Goal: Task Accomplishment & Management: Complete application form

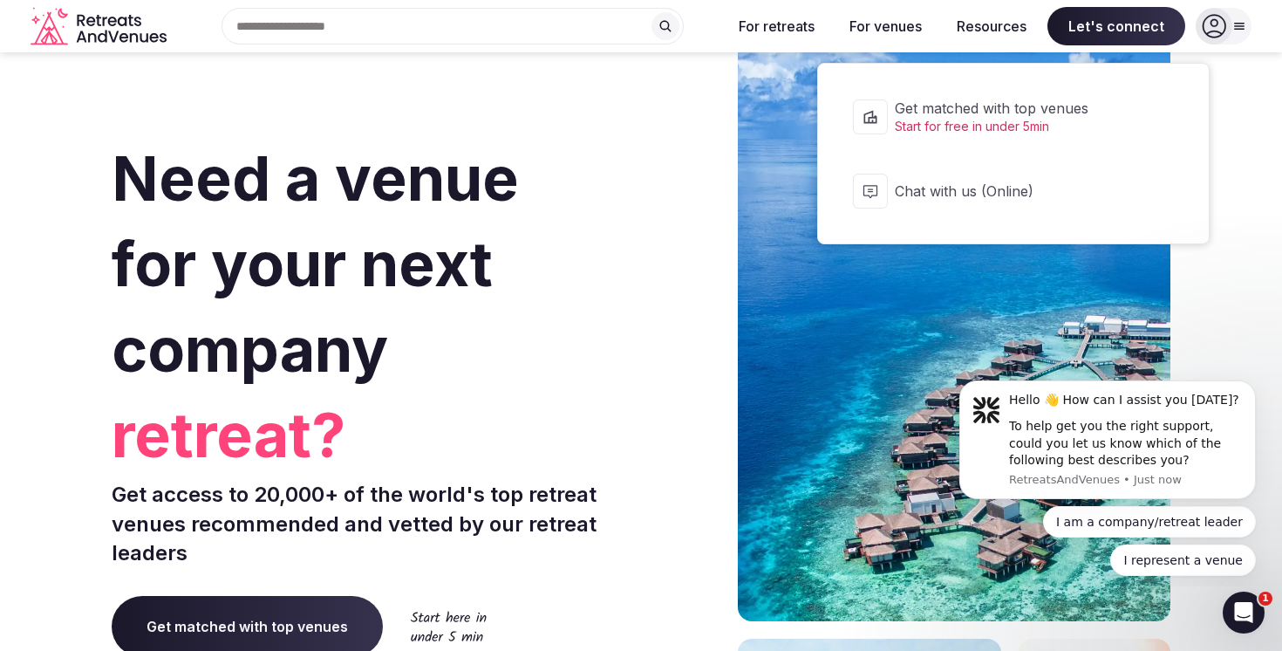
click at [1128, 16] on span "Let's connect" at bounding box center [1116, 26] width 138 height 38
click at [1123, 31] on span "Let's connect" at bounding box center [1116, 26] width 138 height 38
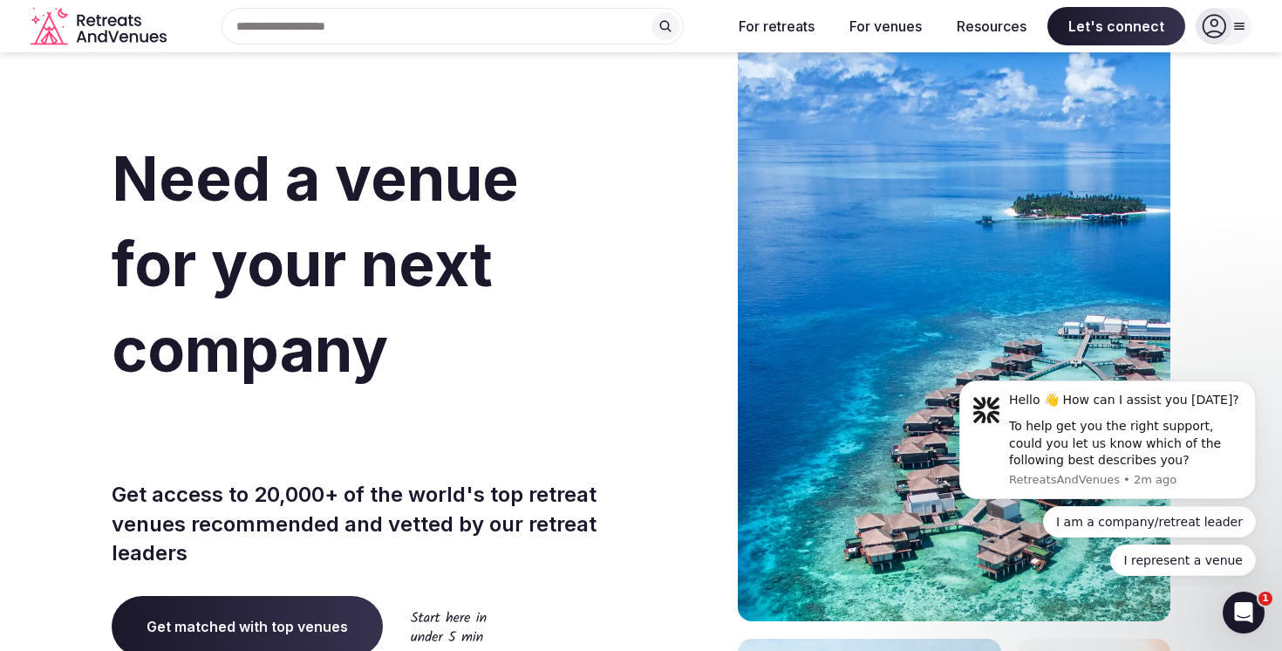
click at [1123, 31] on span "Let's connect" at bounding box center [1116, 26] width 138 height 38
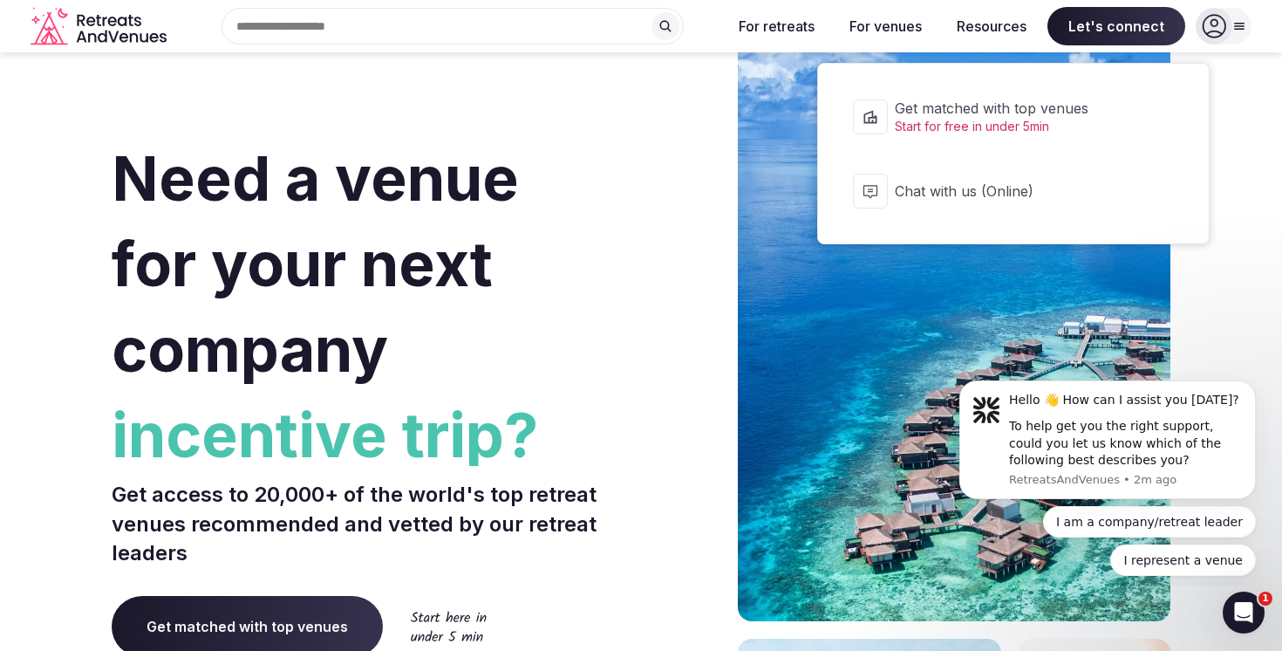
click at [1080, 115] on span "Get matched with top venues" at bounding box center [1025, 108] width 260 height 19
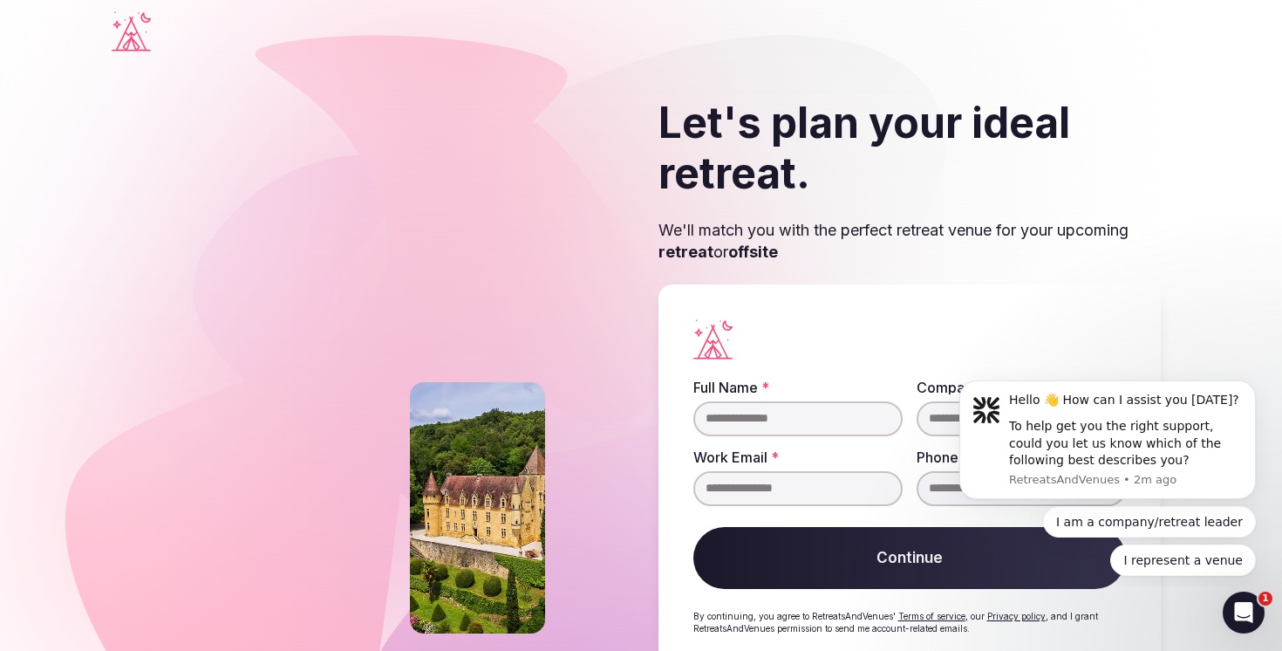
scroll to position [53, 0]
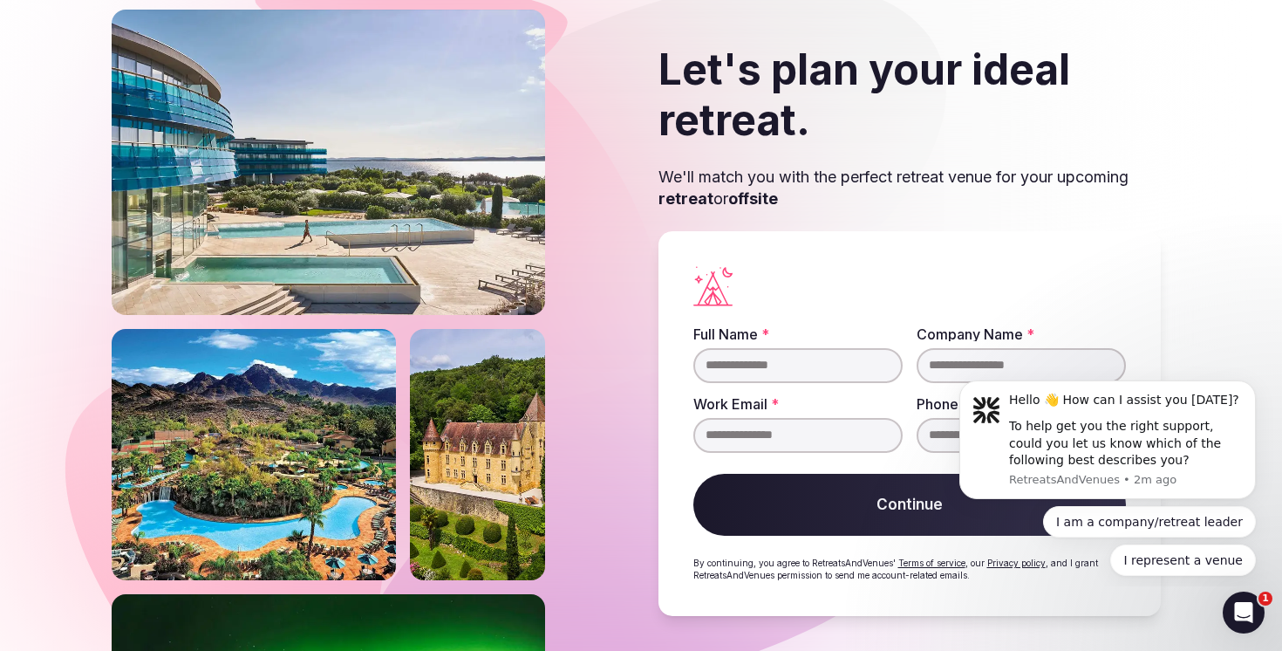
click at [813, 353] on input "Full Name *" at bounding box center [797, 365] width 209 height 35
click at [947, 371] on html "Hello 👋 How can I assist you [DATE]? To help get you the right support, could y…" at bounding box center [1107, 476] width 349 height 222
click at [954, 360] on input "Company Name *" at bounding box center [1021, 365] width 209 height 35
click at [947, 371] on div "Hello 👋 How can I assist you [DATE]? To help get you the right support, could y…" at bounding box center [1107, 467] width 321 height 218
click at [800, 360] on input "*****" at bounding box center [797, 365] width 209 height 35
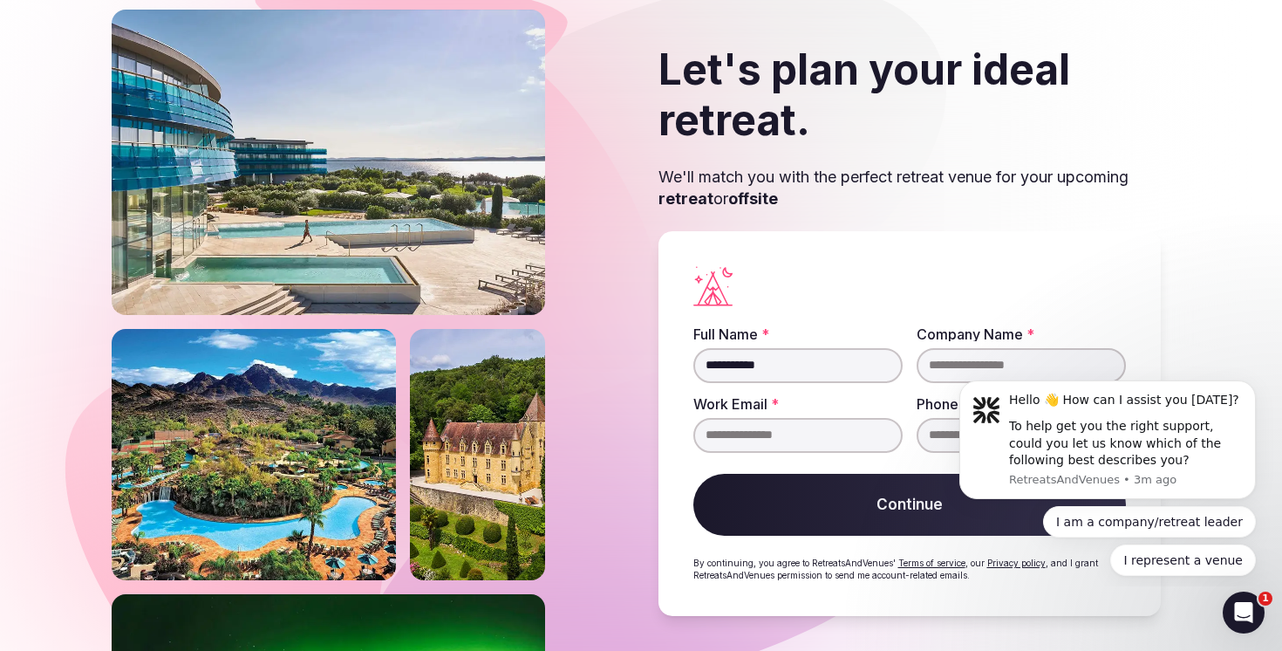
type input "**********"
click at [965, 365] on html "Hello 👋 How can I assist you [DATE]? To help get you the right support, could y…" at bounding box center [1107, 476] width 349 height 222
click at [973, 349] on input "Company Name *" at bounding box center [1021, 365] width 209 height 35
type input "**********"
click at [818, 429] on input "Work Email *" at bounding box center [797, 435] width 209 height 35
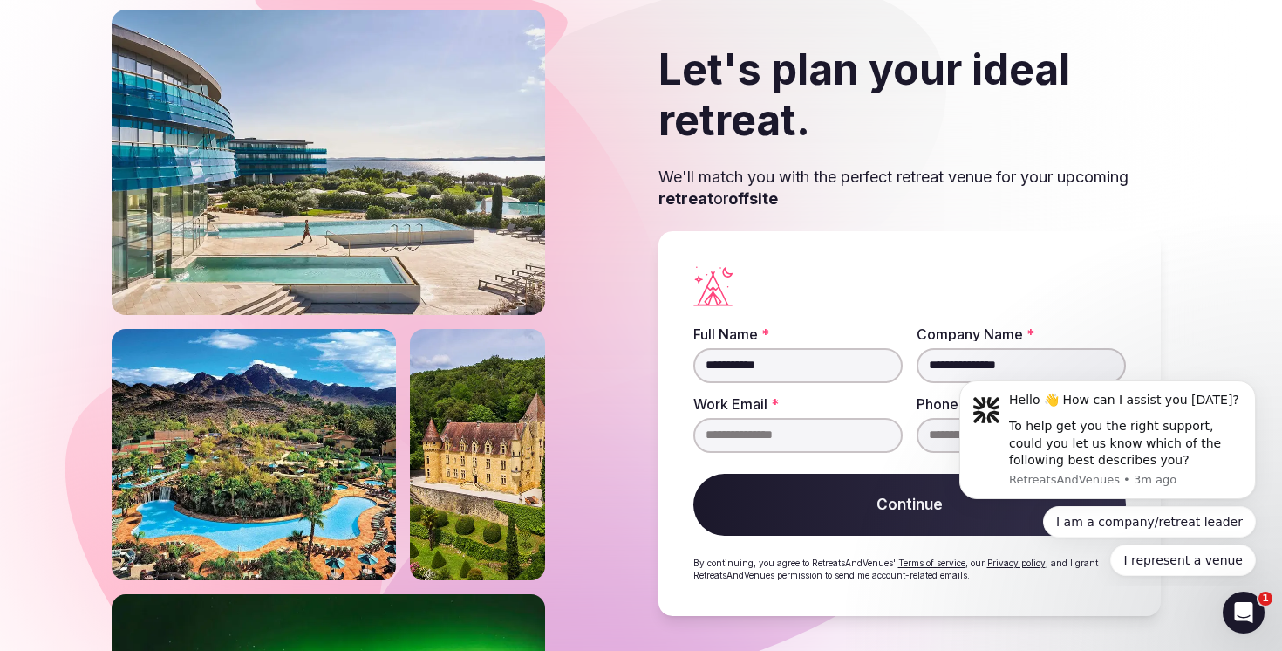
click at [818, 429] on input "Work Email *" at bounding box center [797, 435] width 209 height 35
type input "**********"
click at [922, 448] on div at bounding box center [1021, 435] width 209 height 35
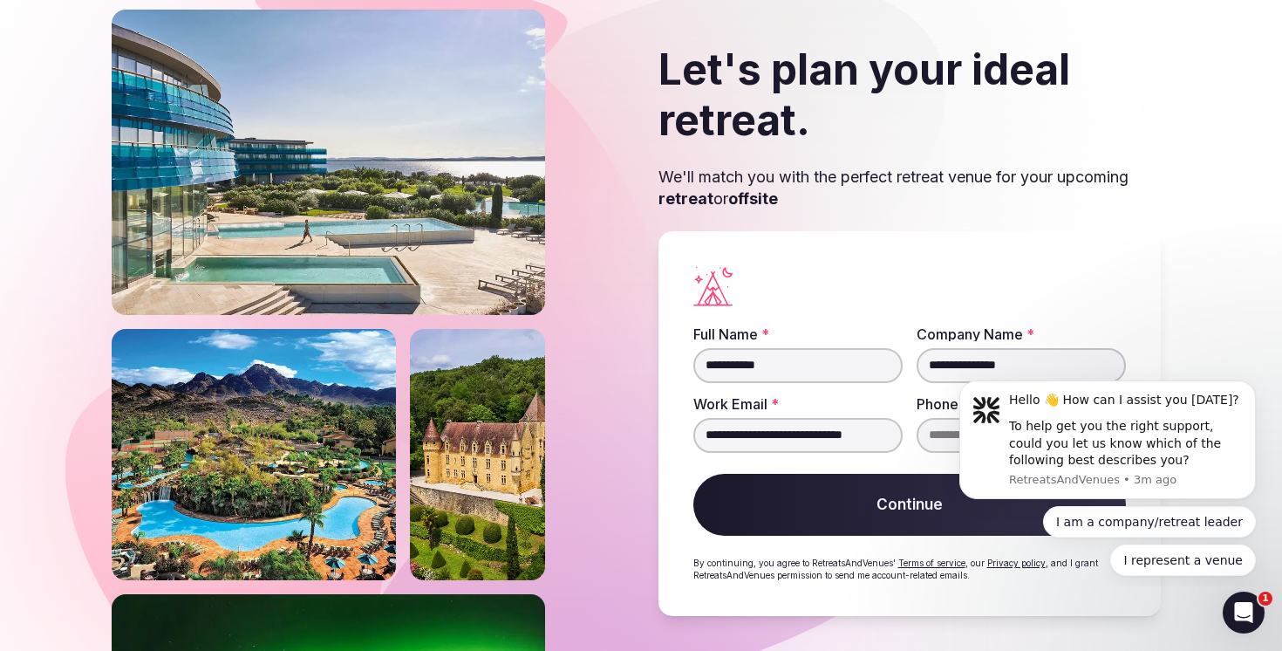
click at [935, 443] on input "Phone Number" at bounding box center [1021, 435] width 209 height 35
type input "**********"
click at [923, 515] on button "Continue" at bounding box center [909, 505] width 433 height 63
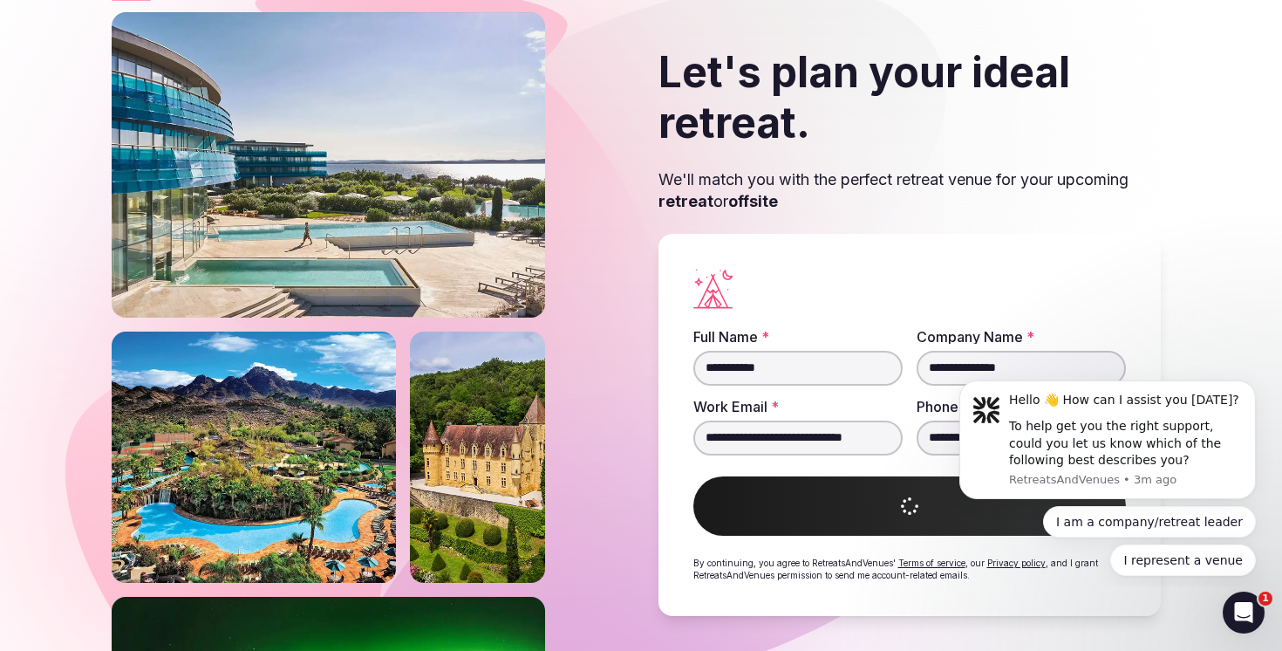
scroll to position [50, 0]
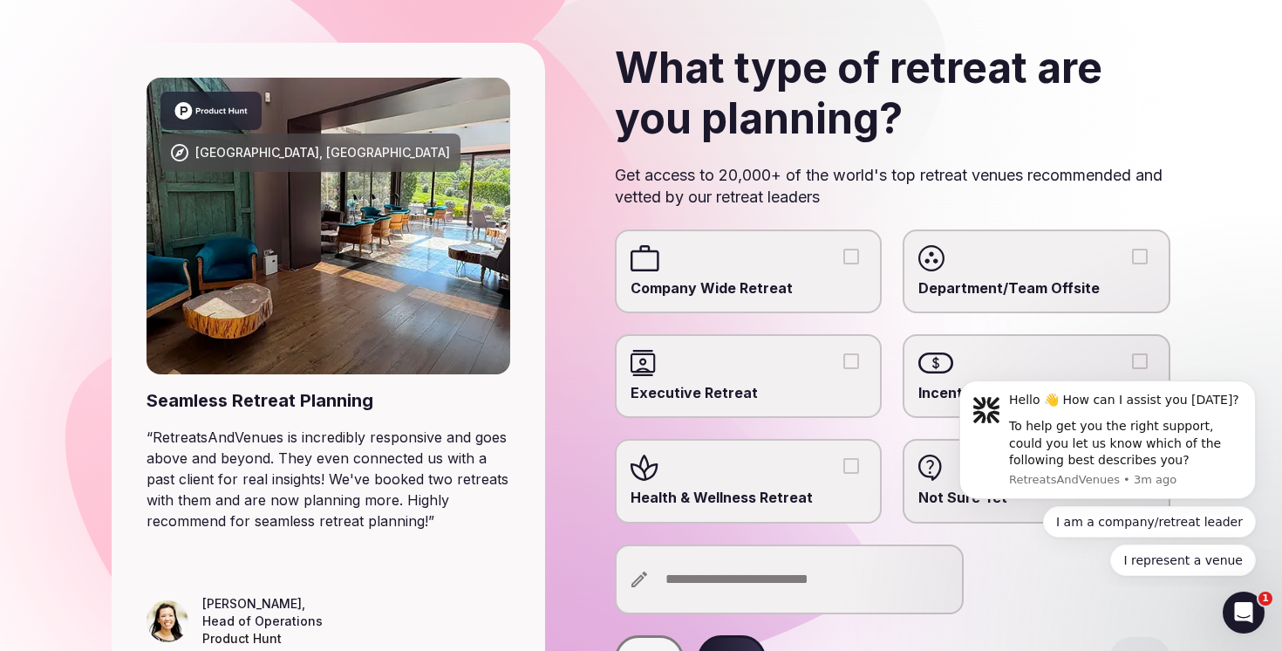
scroll to position [92, 0]
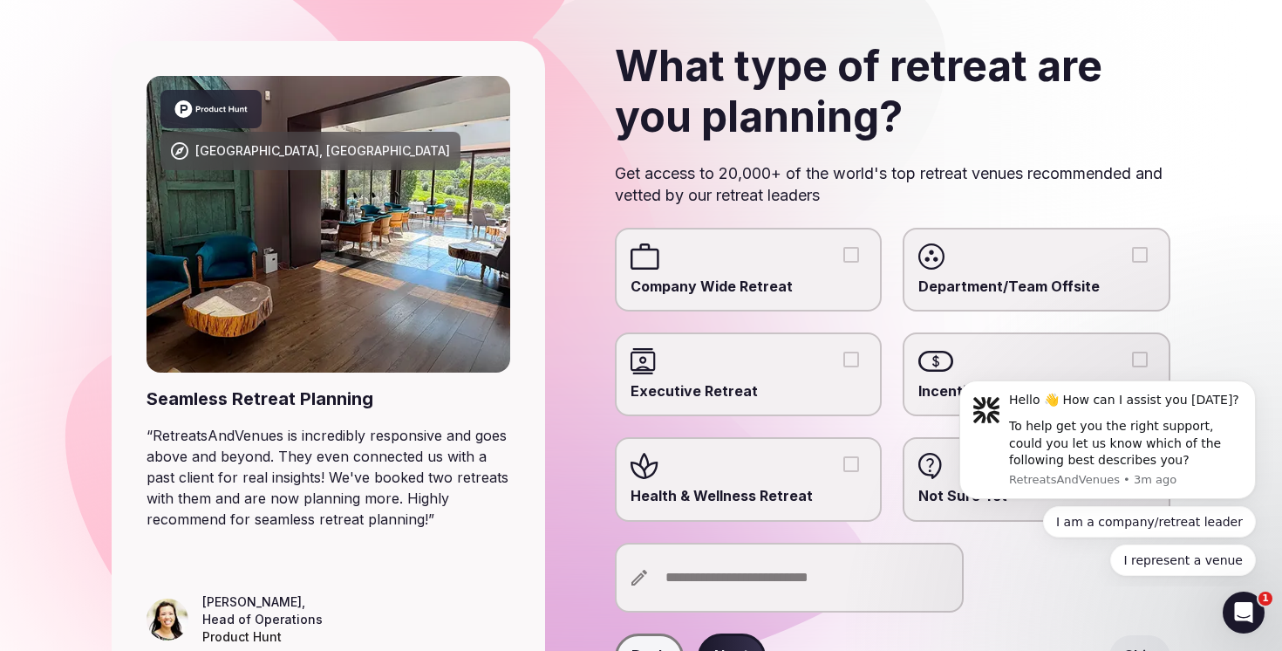
click at [659, 277] on span "Company Wide Retreat" at bounding box center [749, 285] width 236 height 19
click at [843, 263] on button "Company Wide Retreat" at bounding box center [851, 255] width 16 height 16
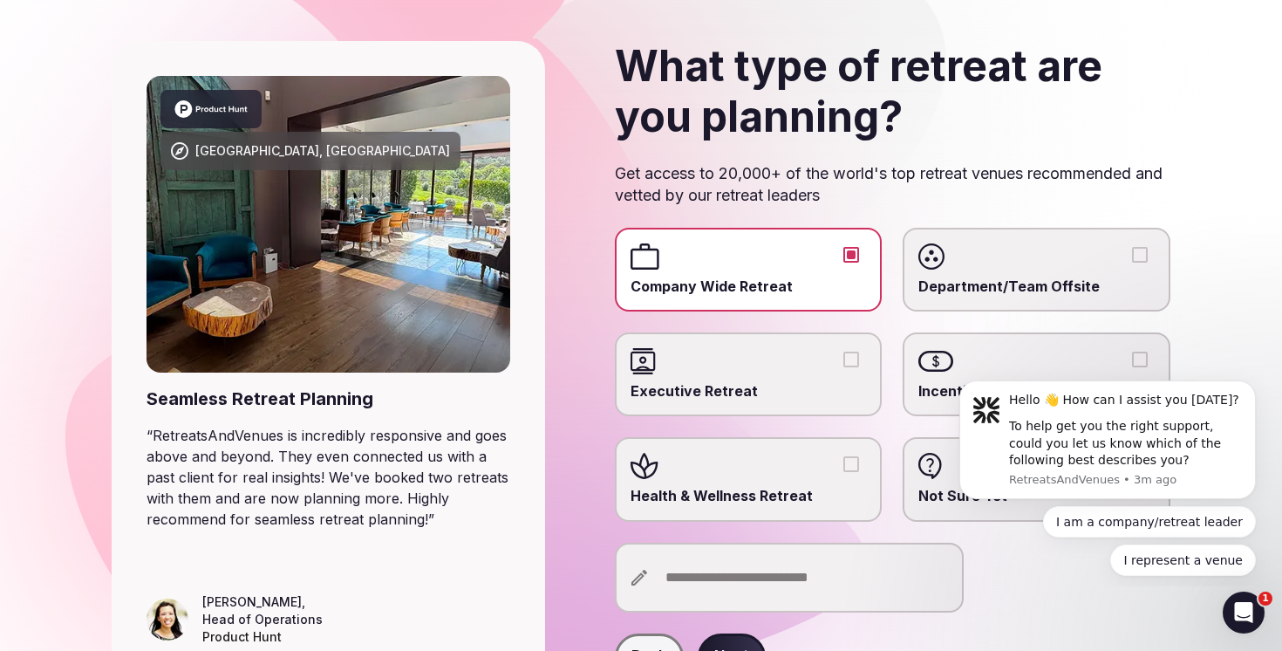
scroll to position [190, 0]
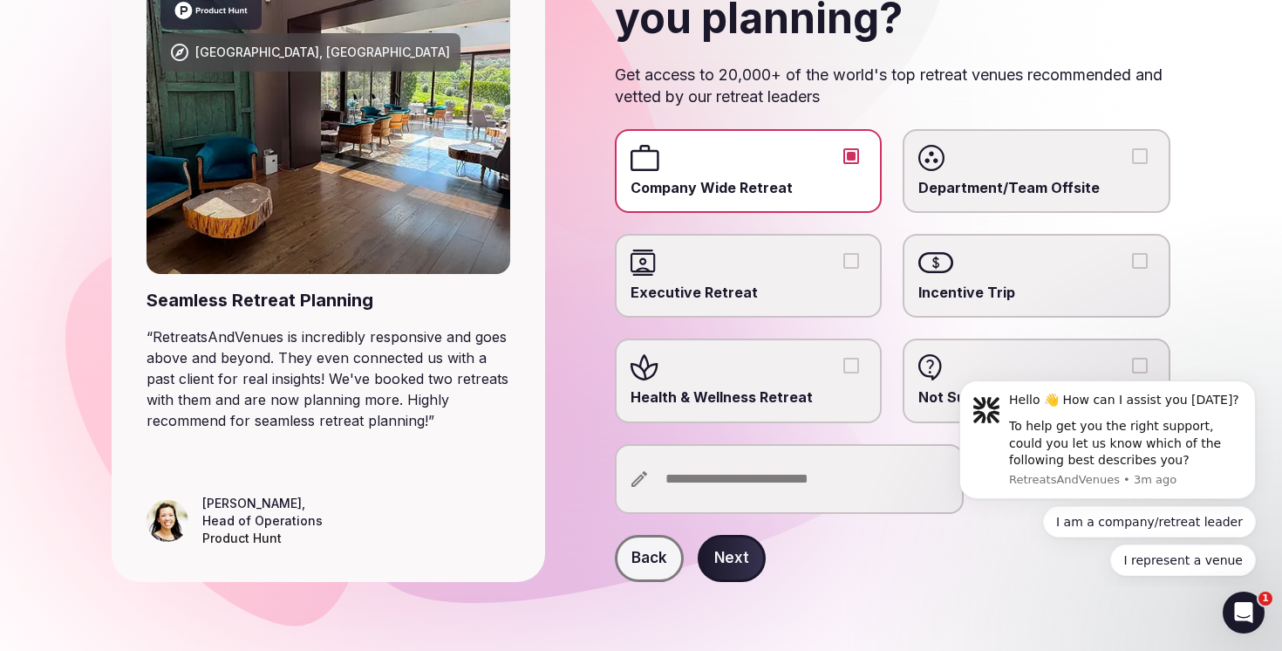
click at [740, 489] on input "text" at bounding box center [789, 479] width 349 height 70
click at [738, 558] on button "Next" at bounding box center [732, 558] width 68 height 47
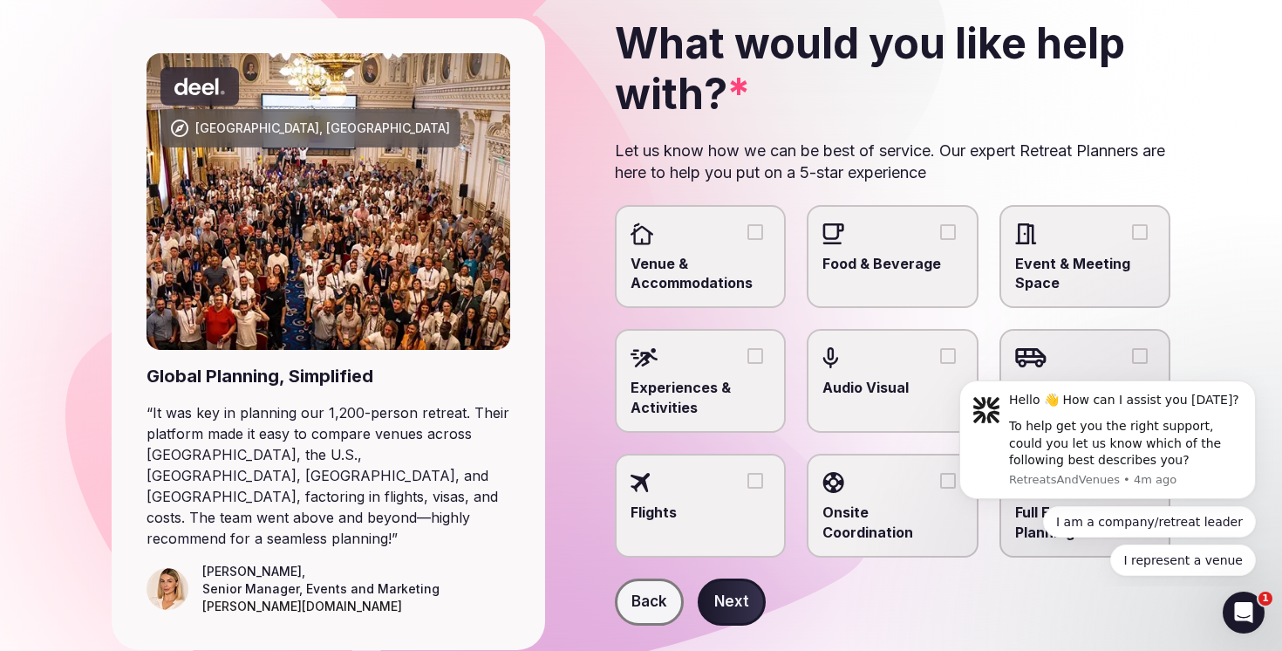
scroll to position [117, 0]
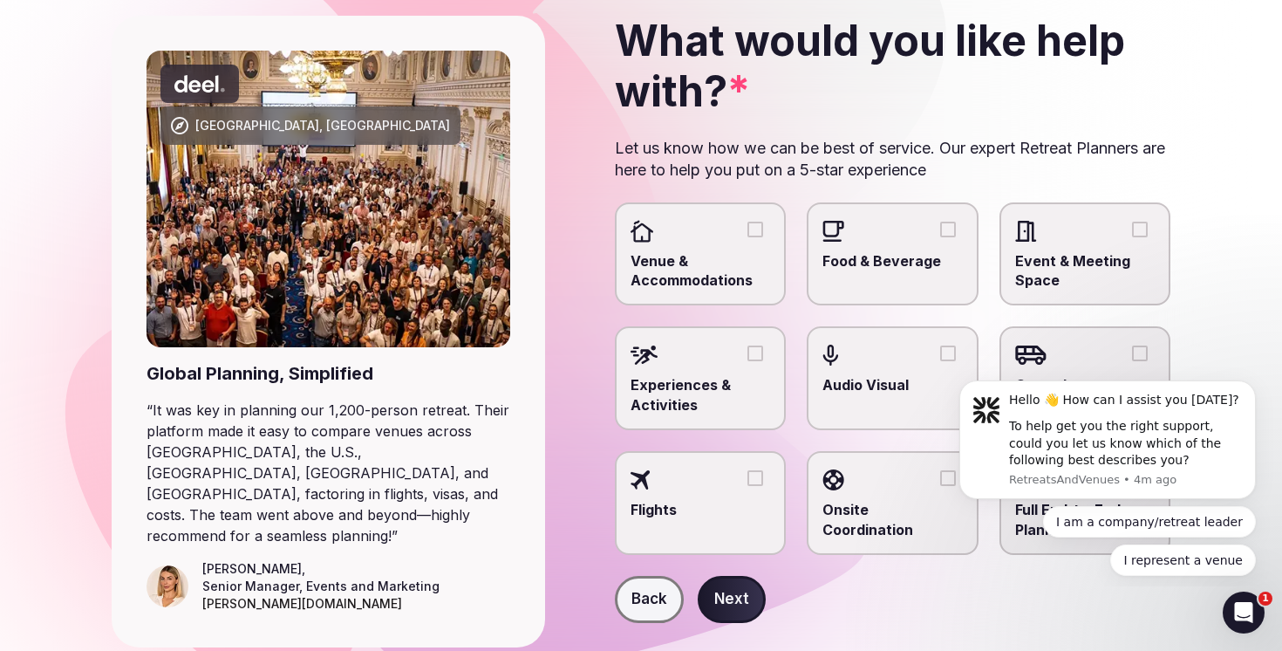
click at [742, 263] on span "Venue & Accommodations" at bounding box center [701, 270] width 140 height 39
click at [747, 237] on button "Venue & Accommodations" at bounding box center [755, 230] width 16 height 16
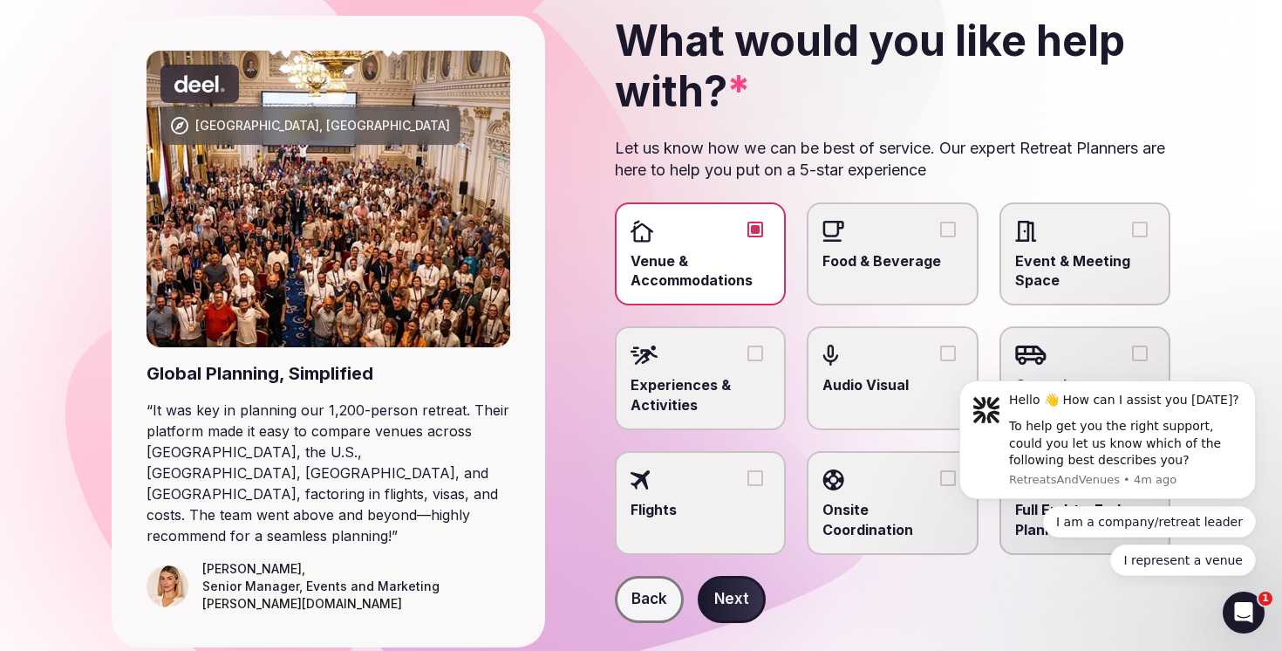
scroll to position [162, 0]
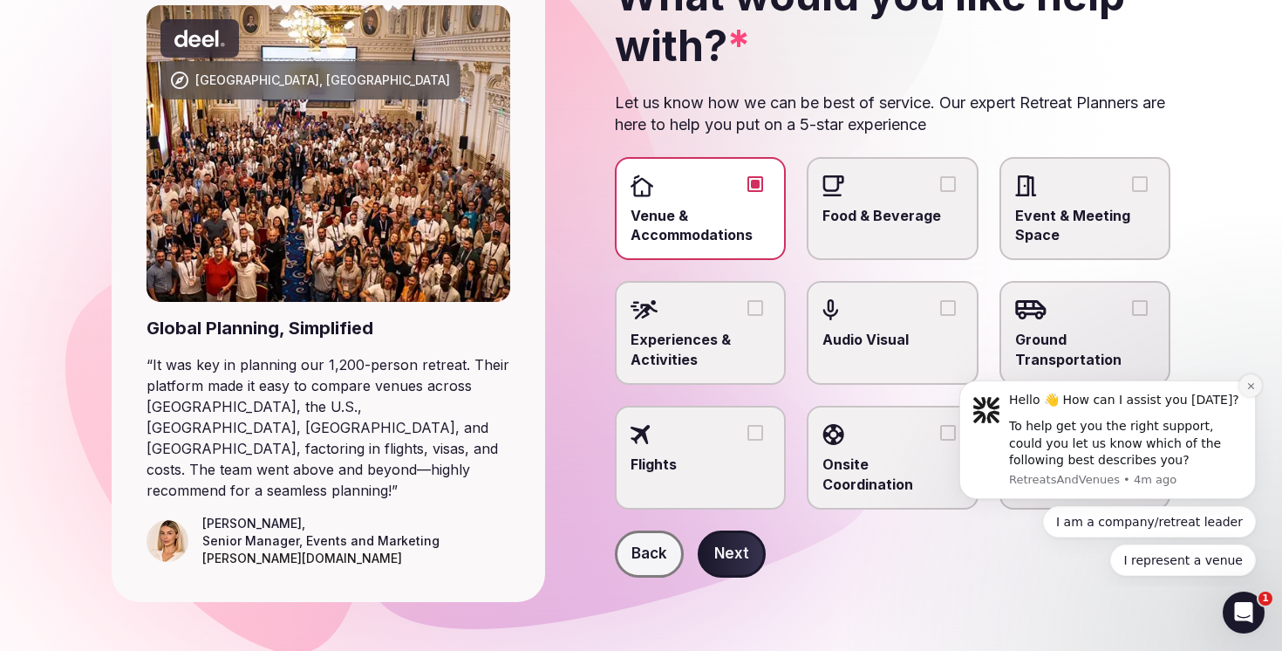
click at [1252, 384] on icon "Dismiss notification" at bounding box center [1251, 386] width 10 height 10
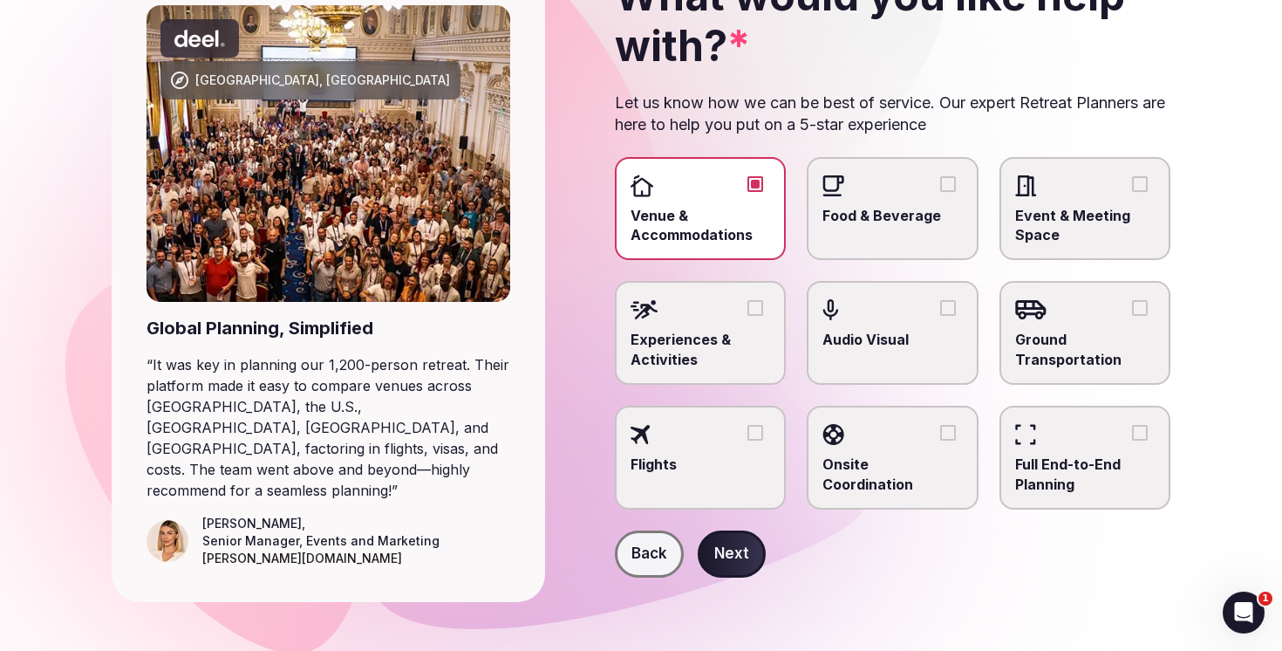
click at [935, 435] on div at bounding box center [892, 434] width 140 height 26
click at [940, 435] on button "Onsite Coordination" at bounding box center [948, 433] width 16 height 16
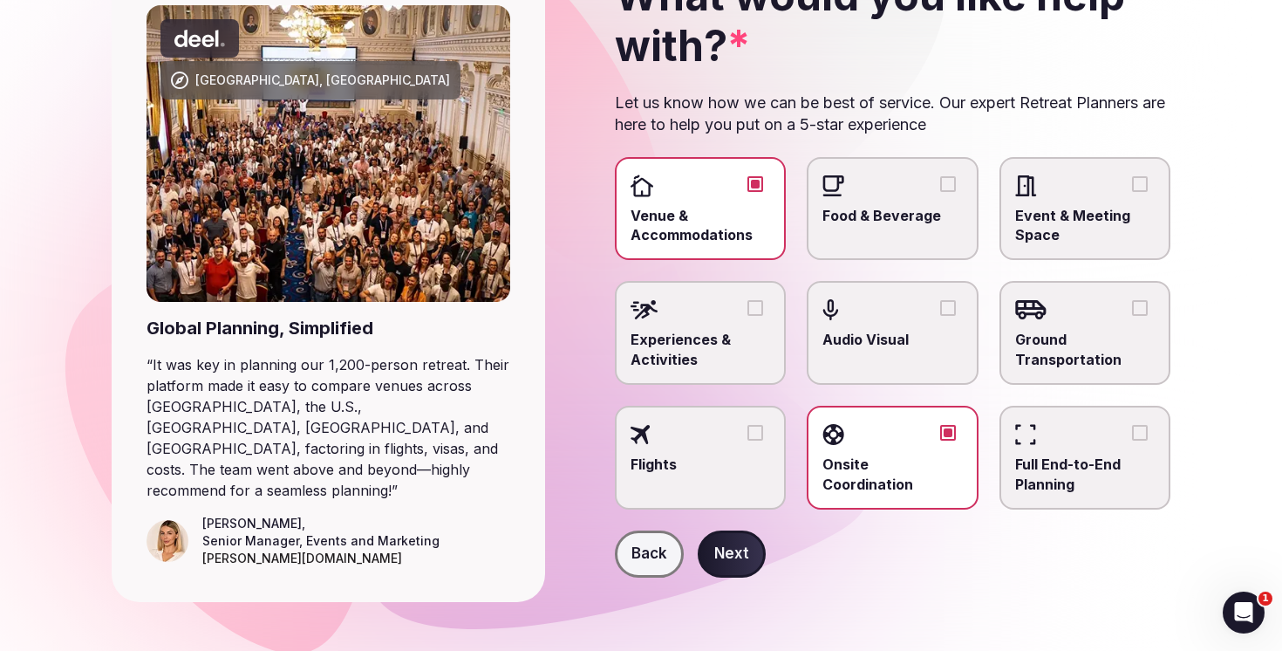
click at [943, 433] on button "Onsite Coordination" at bounding box center [948, 433] width 16 height 16
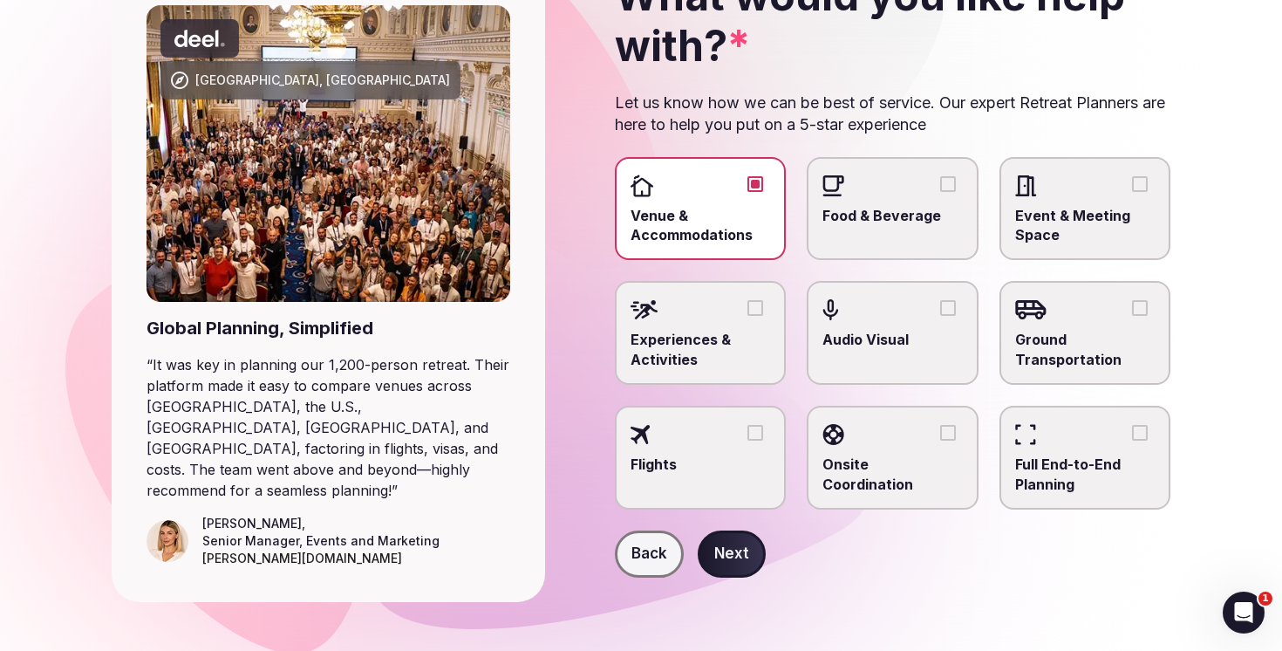
click at [739, 169] on label "Venue & Accommodations" at bounding box center [701, 209] width 172 height 104
click at [747, 176] on button "Venue & Accommodations" at bounding box center [755, 184] width 16 height 16
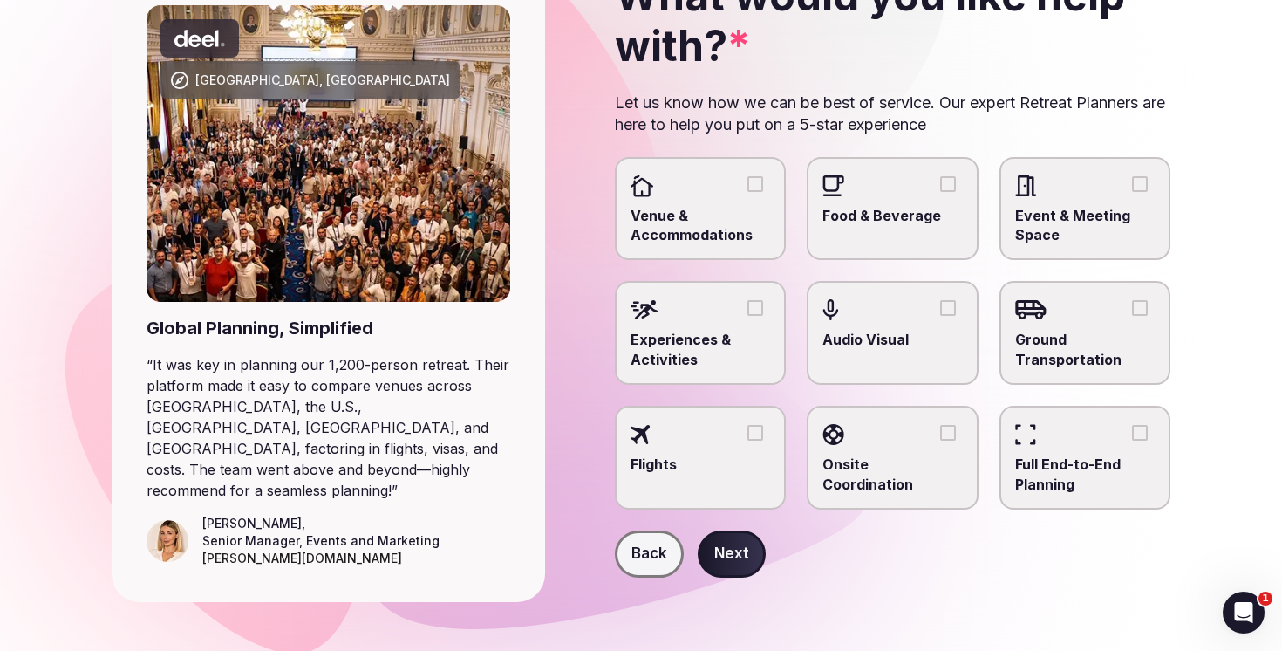
click at [1115, 436] on div at bounding box center [1085, 434] width 140 height 26
click at [1132, 436] on button "Full End-to-End Planning" at bounding box center [1140, 433] width 16 height 16
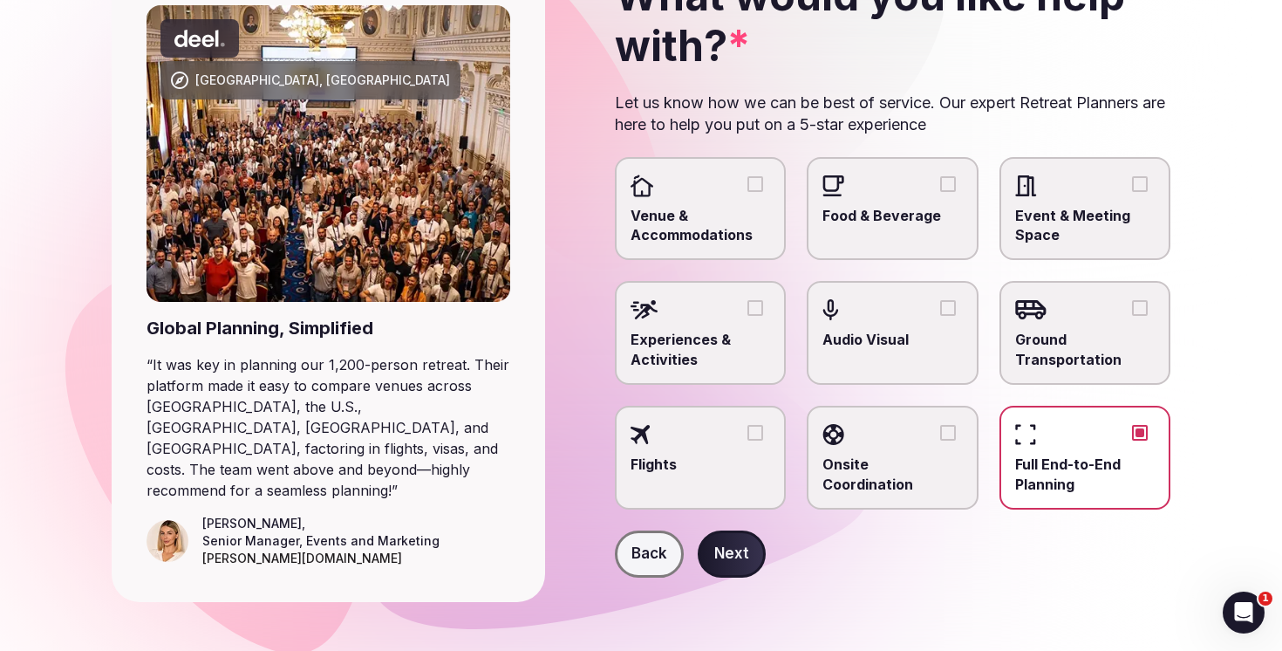
click at [736, 541] on button "Next" at bounding box center [732, 553] width 68 height 47
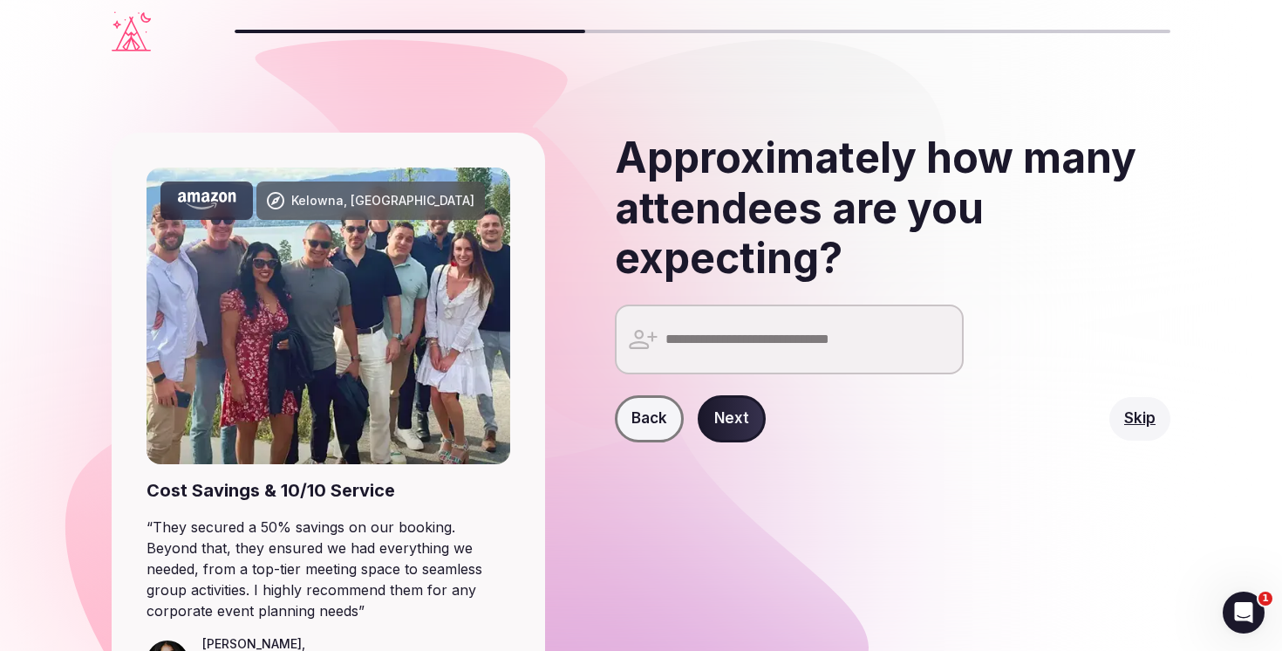
click at [707, 340] on input "number" at bounding box center [789, 339] width 349 height 70
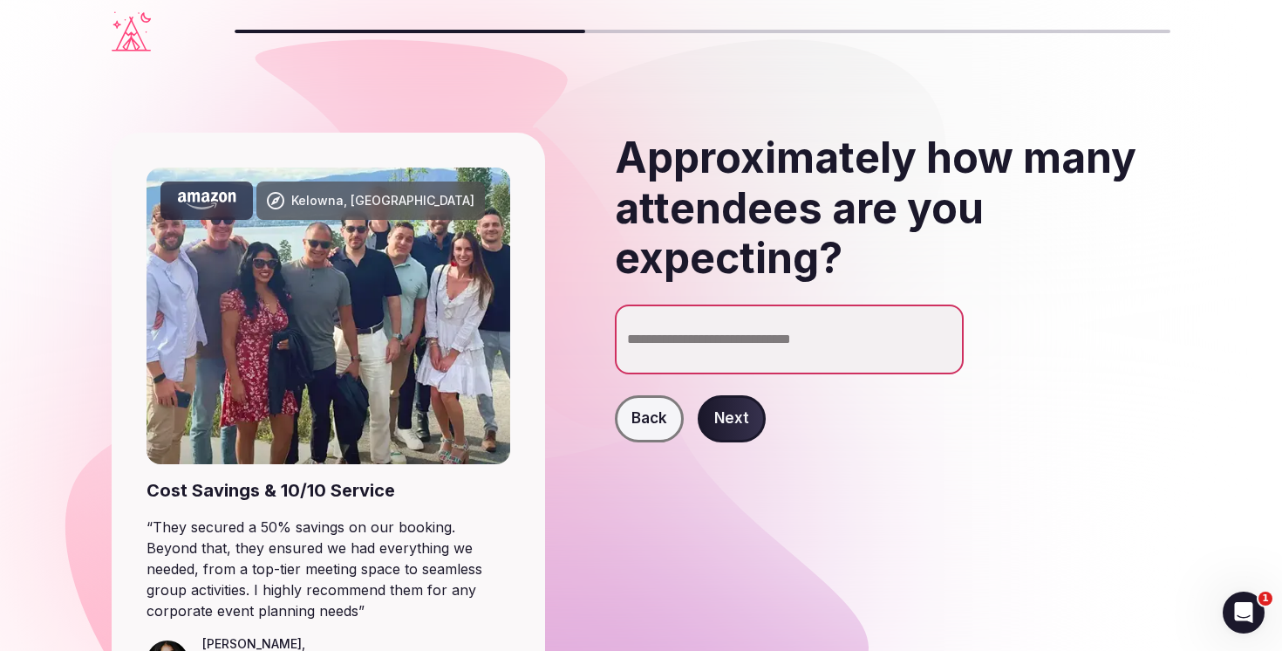
type input "***"
click at [768, 417] on div "Back Next" at bounding box center [893, 418] width 556 height 47
click at [743, 413] on button "Next" at bounding box center [732, 418] width 68 height 47
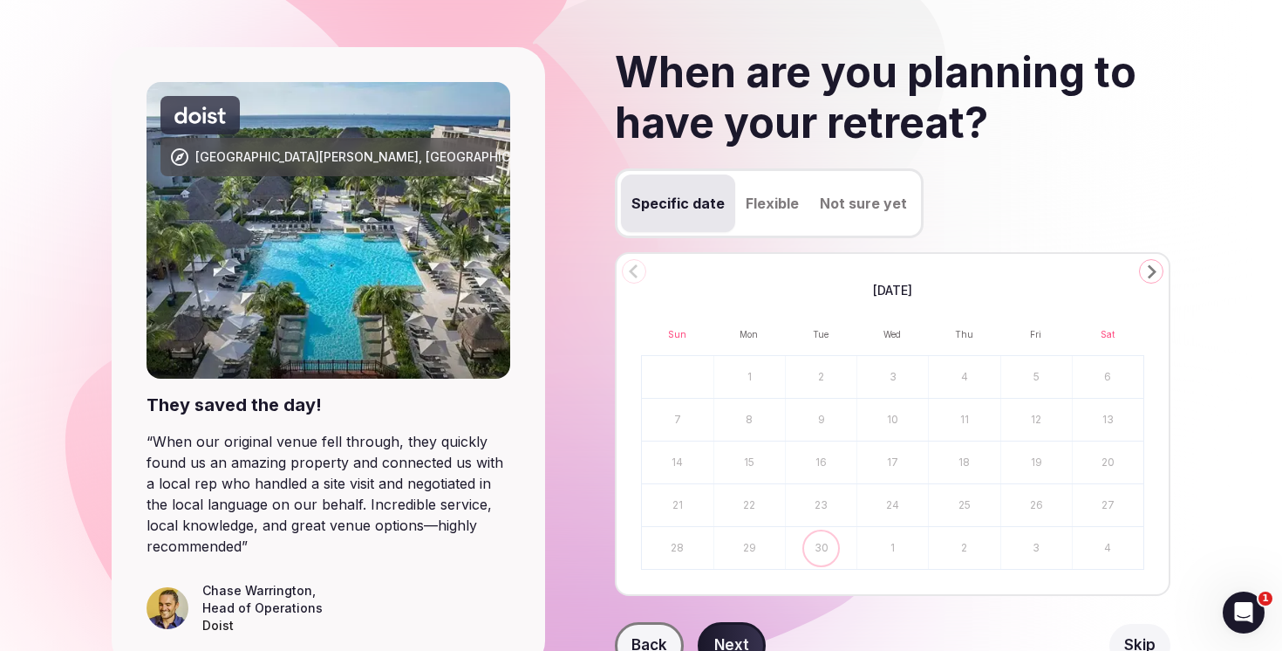
scroll to position [106, 0]
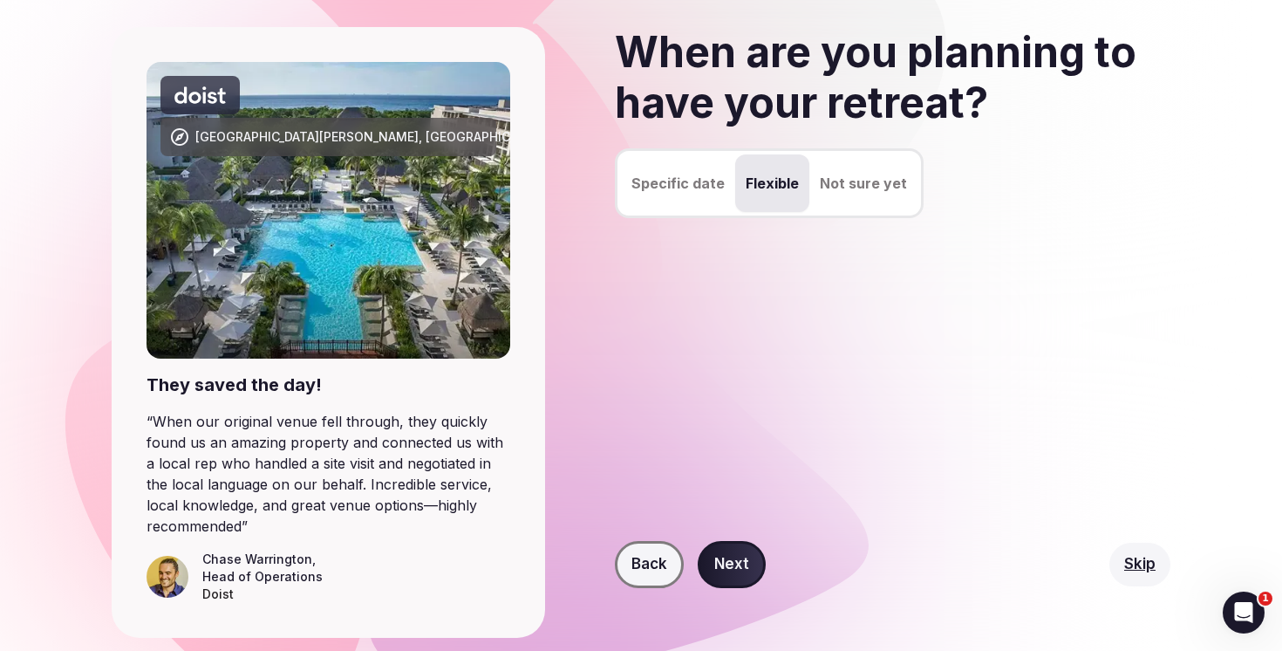
click at [765, 159] on button "Flexible" at bounding box center [772, 183] width 74 height 58
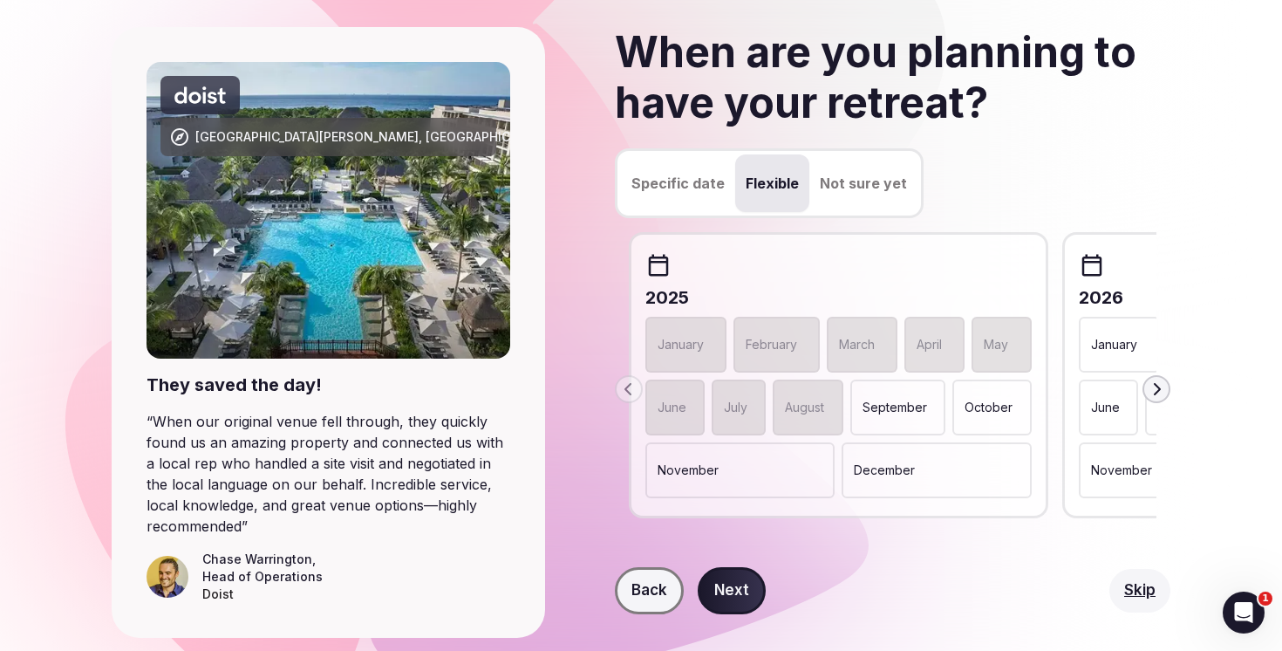
click at [1170, 378] on section "[GEOGRAPHIC_DATA][PERSON_NAME], [GEOGRAPHIC_DATA] They saved the day! “ When ou…" at bounding box center [641, 332] width 1282 height 750
click at [1158, 383] on icon "button" at bounding box center [1156, 389] width 14 height 14
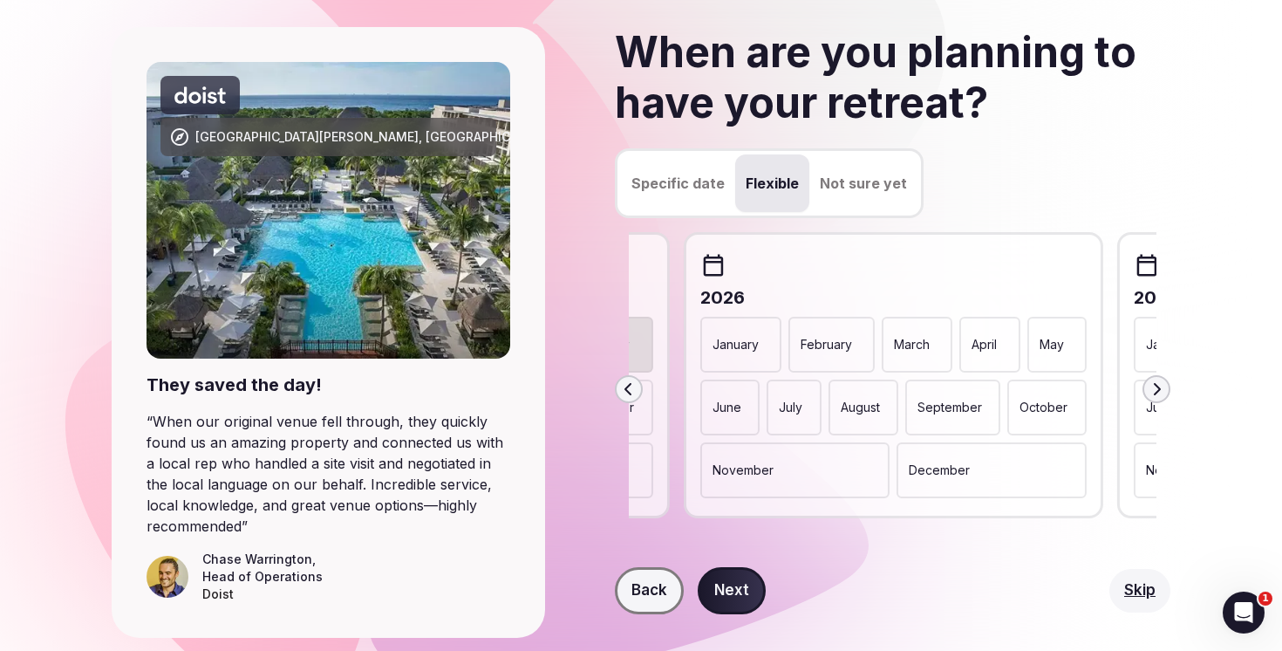
click at [1051, 352] on p "May" at bounding box center [1052, 344] width 24 height 17
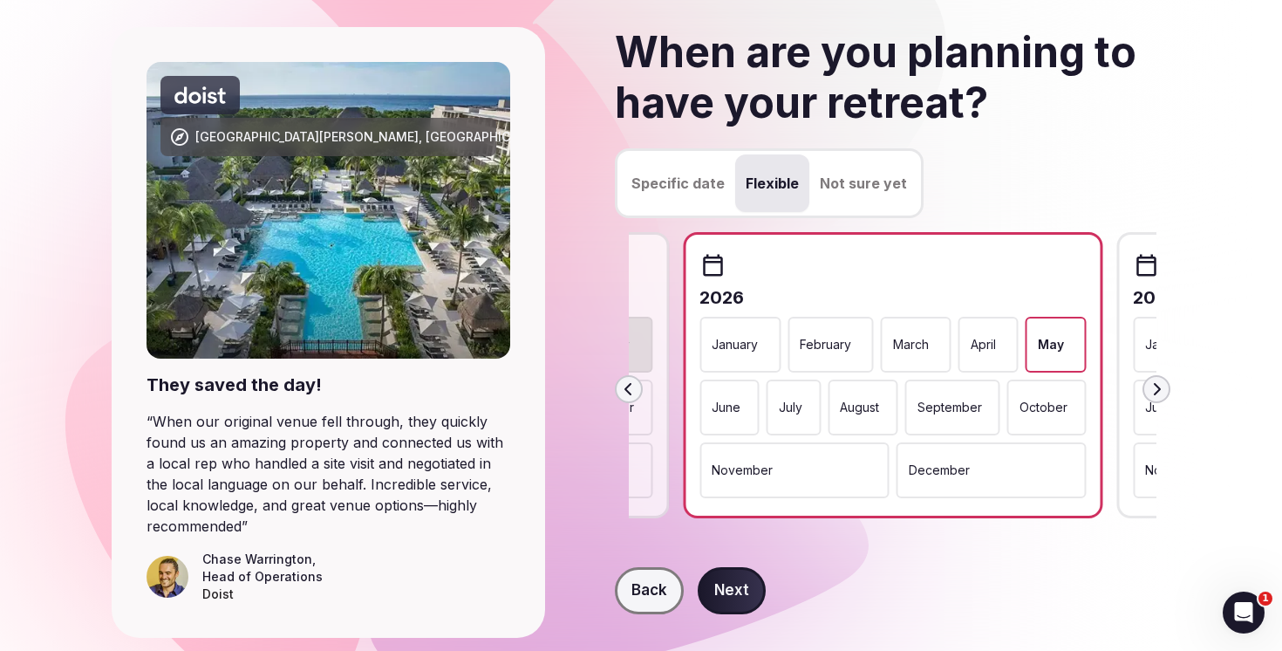
click at [751, 593] on button "Next" at bounding box center [732, 590] width 68 height 47
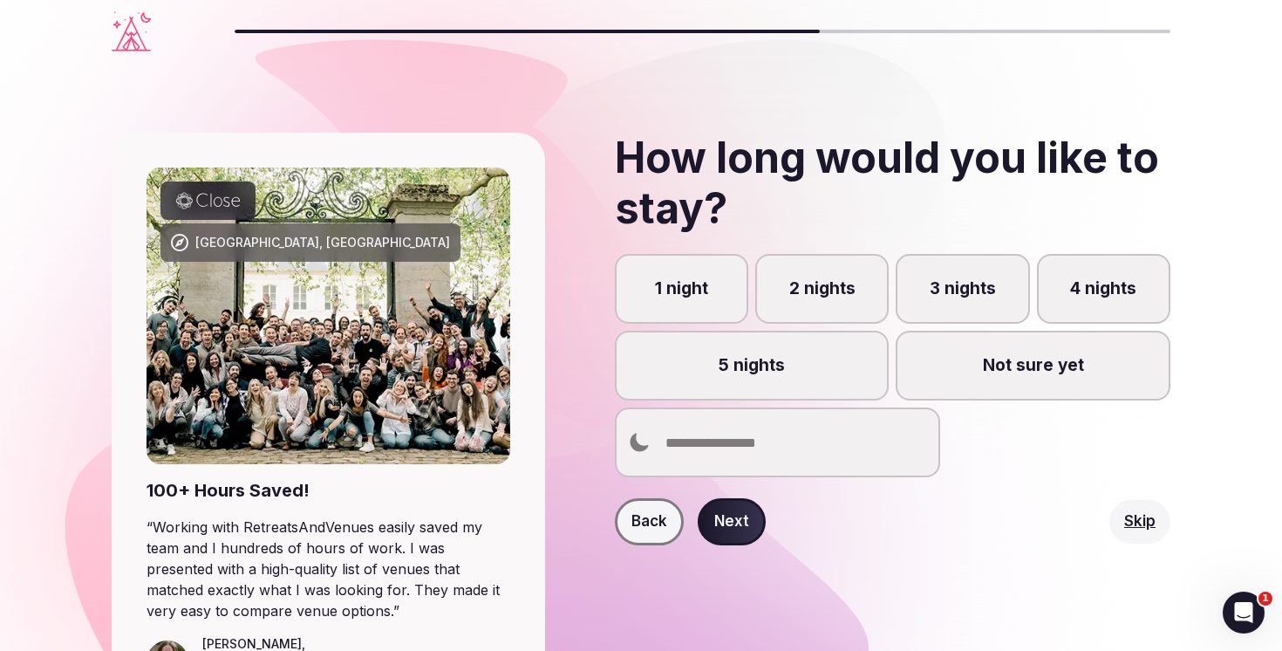
click at [948, 278] on label "3 nights" at bounding box center [962, 289] width 133 height 70
click at [962, 290] on button "3 nights" at bounding box center [970, 298] width 17 height 17
click at [741, 512] on button "Next" at bounding box center [732, 521] width 68 height 47
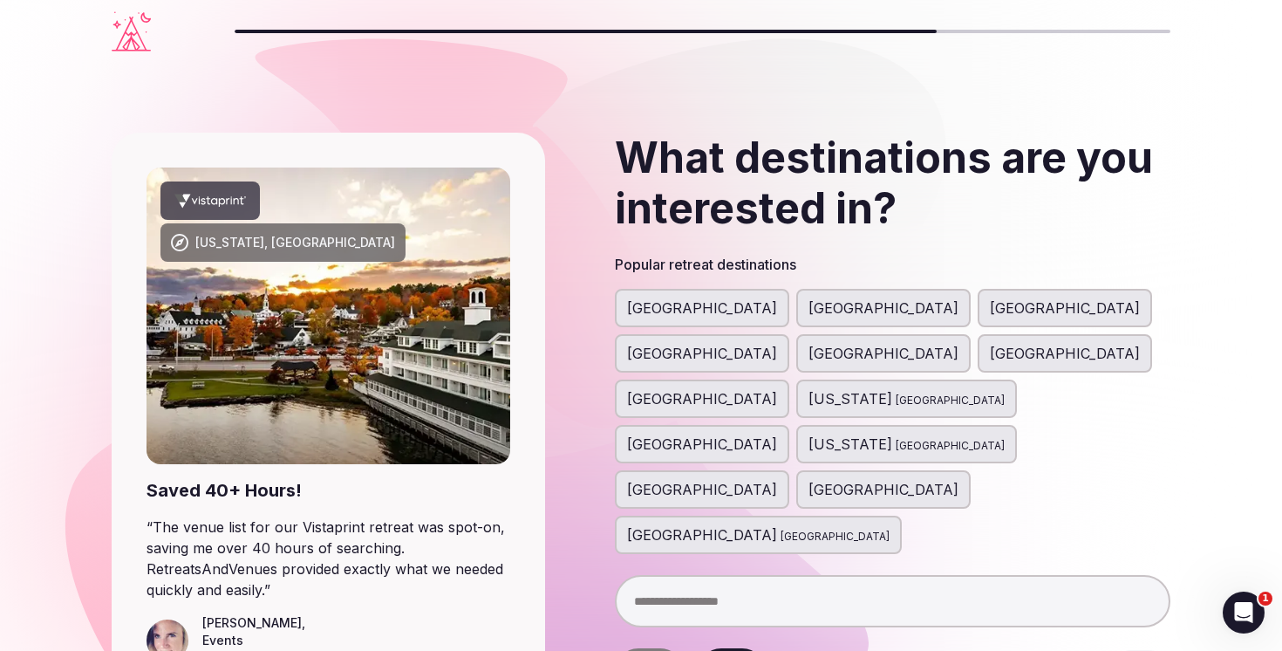
click at [808, 313] on span "[GEOGRAPHIC_DATA]" at bounding box center [883, 307] width 150 height 21
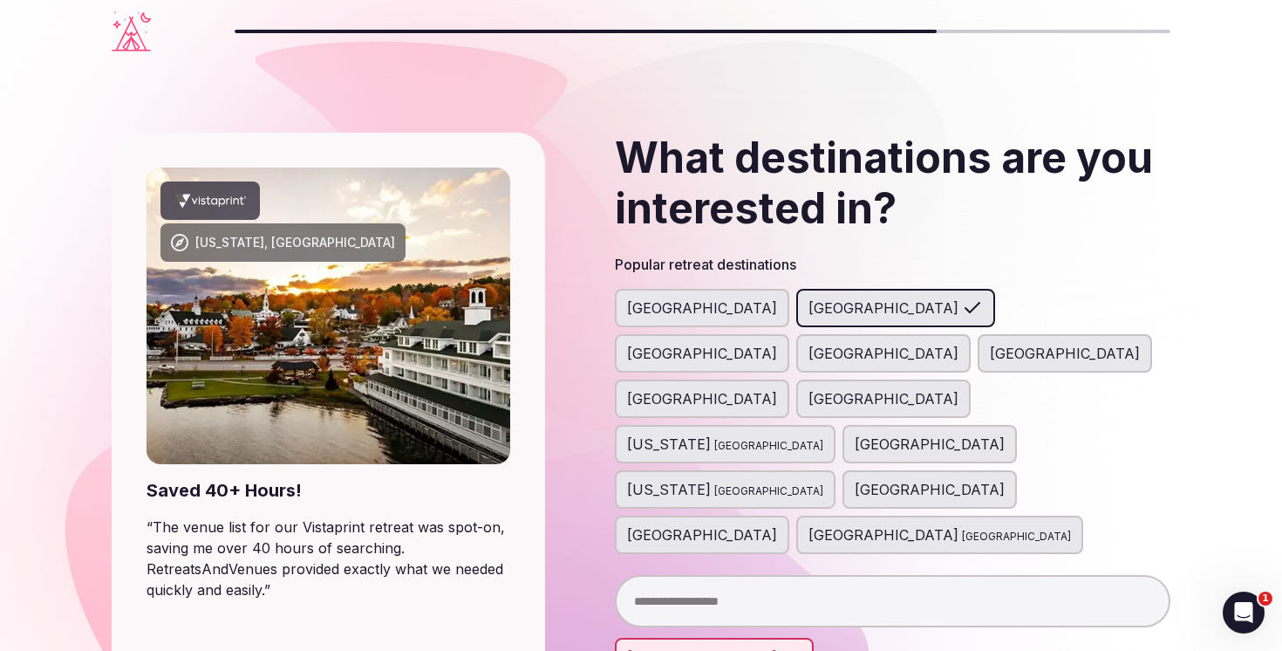
click at [758, 575] on input "text" at bounding box center [893, 601] width 556 height 52
type input "******"
click at [760, 627] on div "[GEOGRAPHIC_DATA]" at bounding box center [893, 648] width 525 height 42
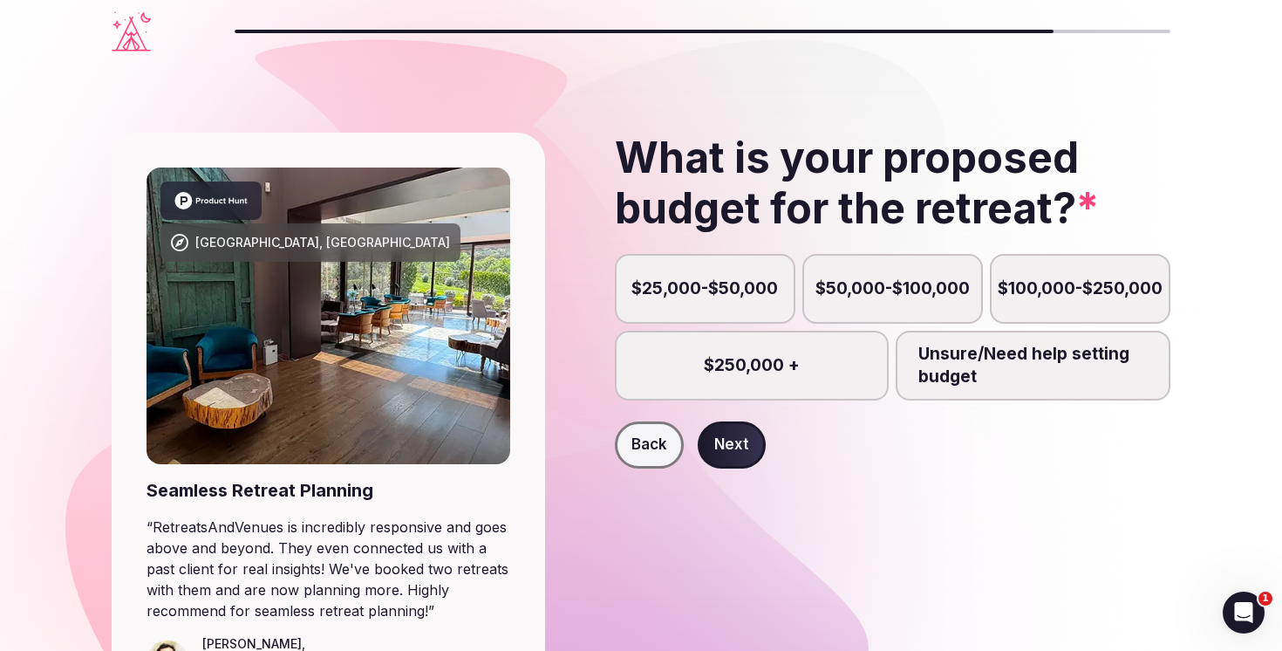
click at [837, 405] on form "$25,000-$50,000 $50,000-$100,000 $100,000-$250,000 $250,000 + Unsure/Need help …" at bounding box center [893, 361] width 556 height 215
click at [835, 367] on label "$250,000 +" at bounding box center [752, 366] width 275 height 70
click at [768, 367] on button "$250,000 +" at bounding box center [759, 374] width 17 height 17
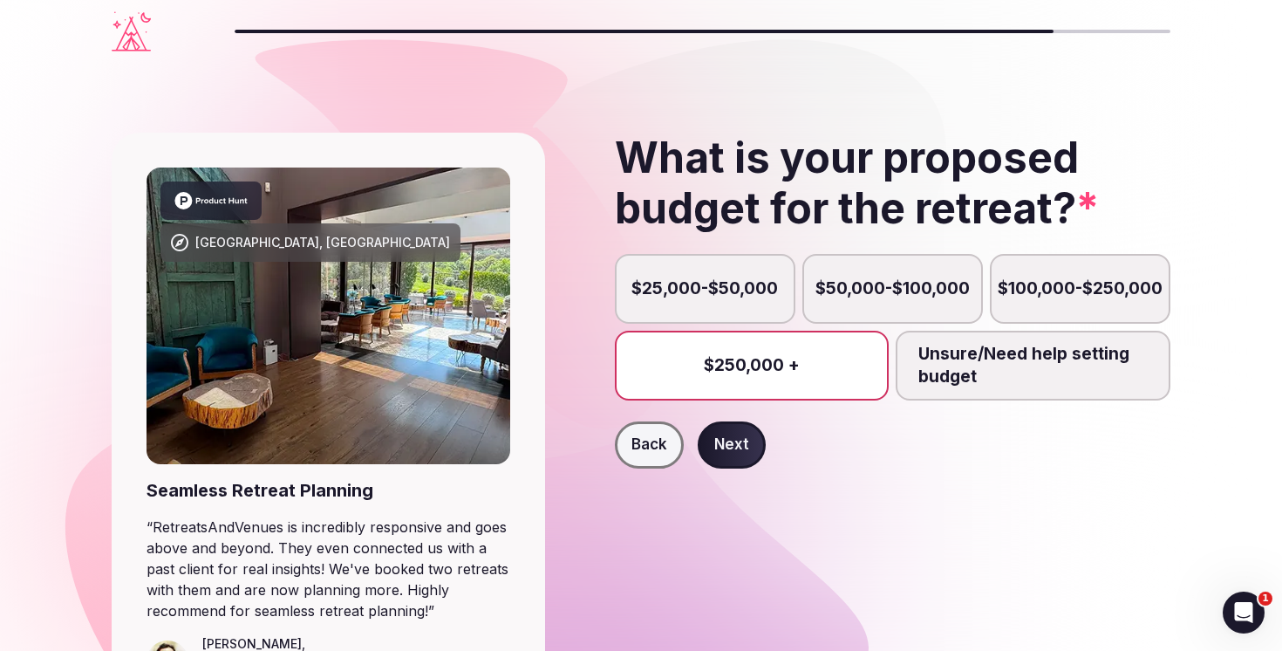
click at [742, 457] on button "Next" at bounding box center [732, 444] width 68 height 47
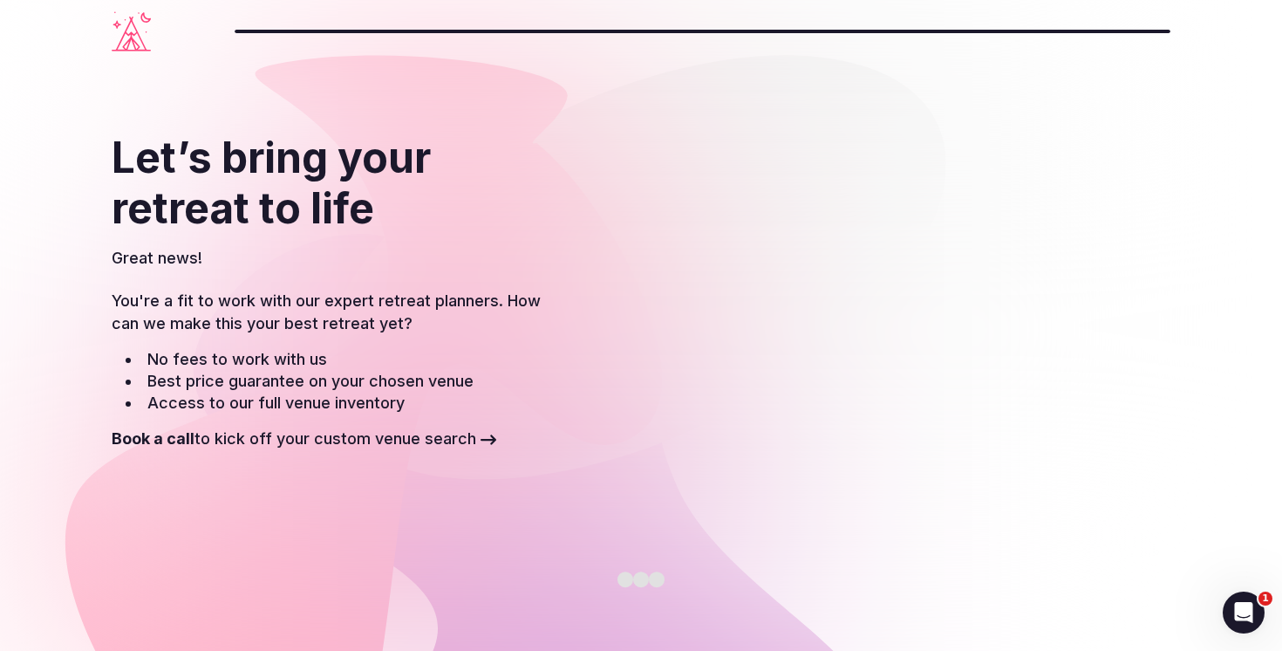
click at [168, 439] on strong "Book a call" at bounding box center [153, 438] width 83 height 18
click at [488, 433] on icon at bounding box center [489, 440] width 16 height 16
